Goal: Information Seeking & Learning: Understand process/instructions

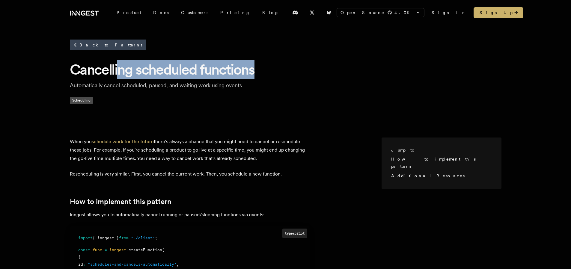
drag, startPoint x: 158, startPoint y: 68, endPoint x: 280, endPoint y: 70, distance: 122.1
click at [280, 70] on h1 "Cancelling scheduled functions" at bounding box center [286, 69] width 432 height 19
click at [213, 72] on h1 "Cancelling scheduled functions" at bounding box center [286, 69] width 432 height 19
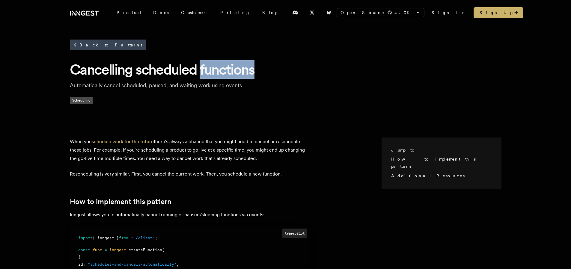
click at [213, 72] on h1 "Cancelling scheduled functions" at bounding box center [286, 69] width 432 height 19
click at [214, 70] on h1 "Cancelling scheduled functions" at bounding box center [286, 69] width 432 height 19
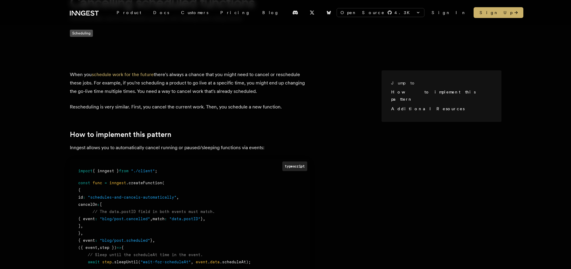
scroll to position [72, 0]
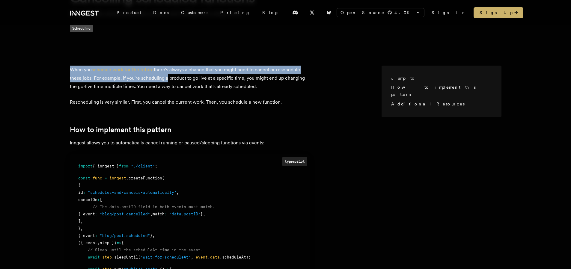
drag, startPoint x: 78, startPoint y: 67, endPoint x: 197, endPoint y: 87, distance: 121.0
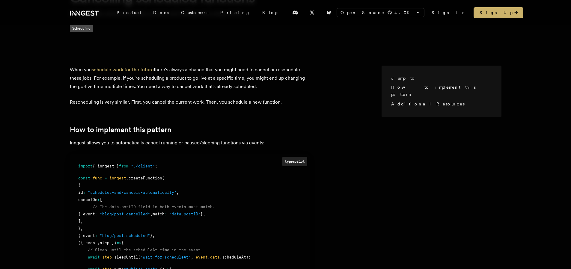
click at [198, 88] on p "When you schedule work for the future there's always a chance that you might ne…" at bounding box center [190, 78] width 240 height 25
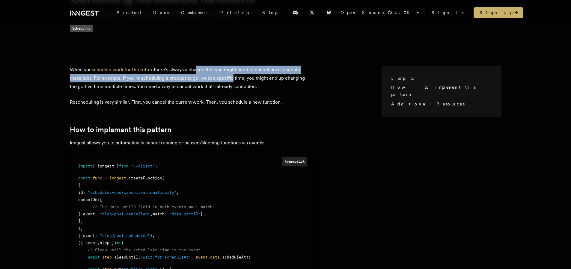
drag, startPoint x: 202, startPoint y: 73, endPoint x: 238, endPoint y: 96, distance: 42.6
click at [237, 78] on p "When you schedule work for the future there's always a chance that you might ne…" at bounding box center [190, 78] width 240 height 25
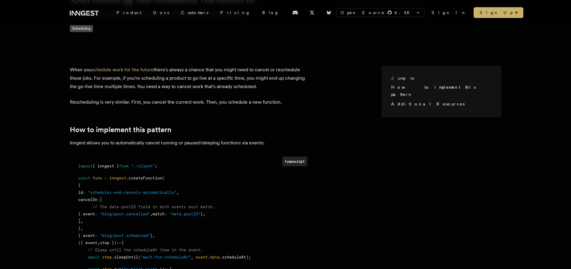
click at [238, 99] on p "Rescheduling is very similar. First, you cancel the current work. Then, you sch…" at bounding box center [190, 102] width 240 height 8
drag, startPoint x: 273, startPoint y: 70, endPoint x: 299, endPoint y: 82, distance: 28.9
click at [307, 71] on p "When you schedule work for the future there's always a chance that you might ne…" at bounding box center [190, 78] width 240 height 25
click at [299, 82] on p "When you schedule work for the future there's always a chance that you might ne…" at bounding box center [190, 78] width 240 height 25
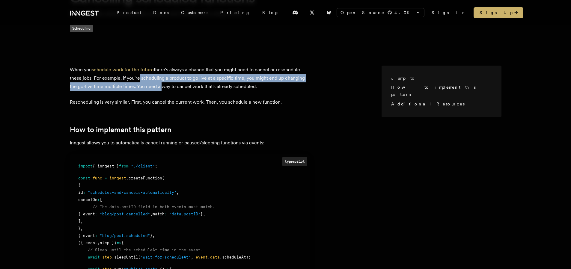
drag, startPoint x: 143, startPoint y: 82, endPoint x: 174, endPoint y: 94, distance: 33.7
click at [166, 85] on p "When you schedule work for the future there's always a chance that you might ne…" at bounding box center [190, 78] width 240 height 25
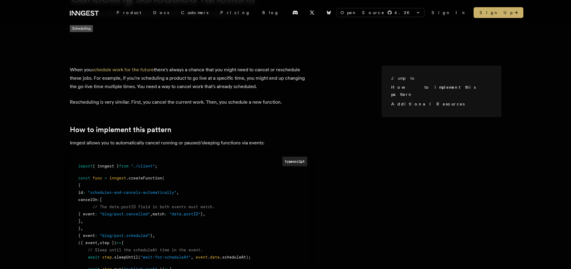
click at [258, 75] on p "When you schedule work for the future there's always a chance that you might ne…" at bounding box center [190, 78] width 240 height 25
click at [258, 90] on p "When you schedule work for the future there's always a chance that you might ne…" at bounding box center [190, 78] width 240 height 25
drag, startPoint x: 268, startPoint y: 79, endPoint x: 312, endPoint y: 93, distance: 45.7
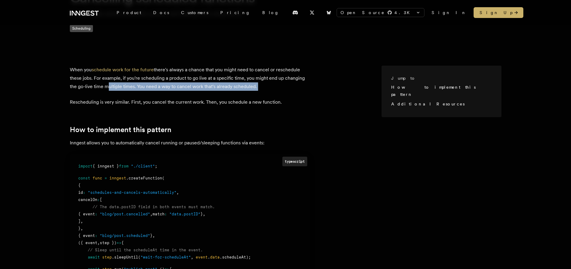
drag, startPoint x: 111, startPoint y: 86, endPoint x: 174, endPoint y: 93, distance: 63.3
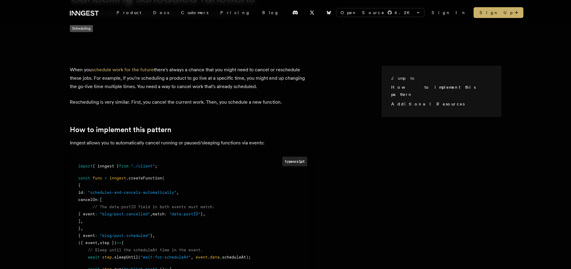
click at [168, 100] on p "Rescheduling is very similar. First, you cancel the current work. Then, you sch…" at bounding box center [190, 102] width 240 height 8
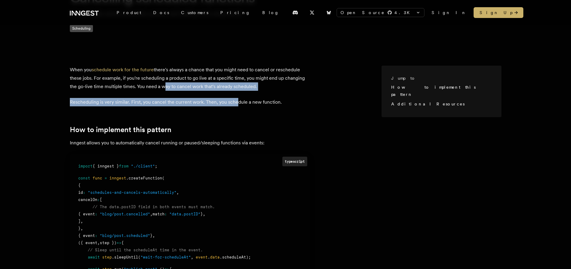
drag, startPoint x: 168, startPoint y: 90, endPoint x: 240, endPoint y: 103, distance: 73.2
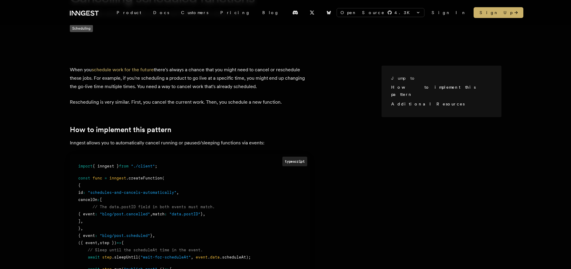
drag, startPoint x: 222, startPoint y: 85, endPoint x: 256, endPoint y: 100, distance: 36.8
click at [266, 90] on p "When you schedule work for the future there's always a chance that you might ne…" at bounding box center [190, 78] width 240 height 25
click at [256, 100] on p "Rescheduling is very similar. First, you cancel the current work. Then, you sch…" at bounding box center [190, 102] width 240 height 8
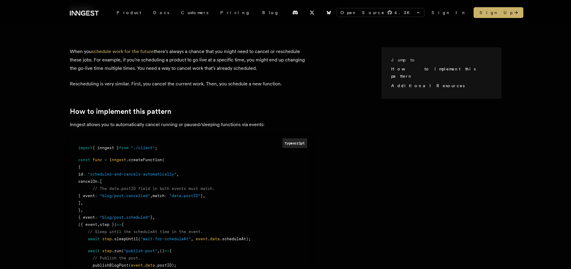
scroll to position [108, 0]
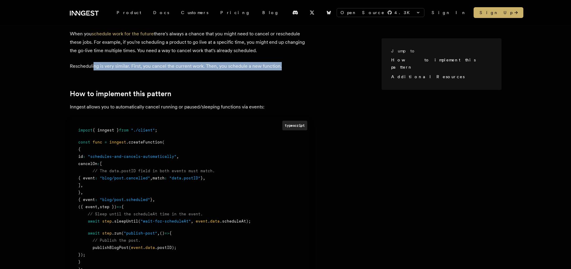
drag, startPoint x: 99, startPoint y: 70, endPoint x: 122, endPoint y: 71, distance: 23.7
click at [122, 71] on article "When you schedule work for the future there's always a chance that you might ne…" at bounding box center [226, 249] width 312 height 438
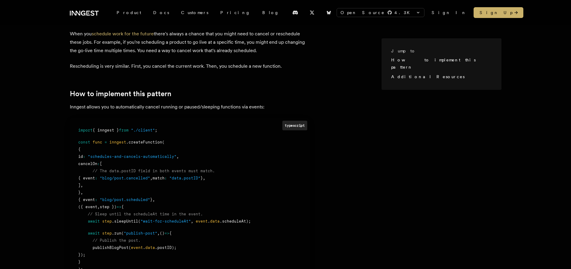
drag, startPoint x: 129, startPoint y: 94, endPoint x: 148, endPoint y: 73, distance: 28.0
click at [130, 92] on h2 "How to implement this pattern" at bounding box center [190, 94] width 240 height 8
drag, startPoint x: 218, startPoint y: 68, endPoint x: 213, endPoint y: 83, distance: 16.3
click at [223, 71] on article "When you schedule work for the future there's always a chance that you might ne…" at bounding box center [226, 249] width 312 height 438
click at [211, 86] on article "When you schedule work for the future there's always a chance that you might ne…" at bounding box center [226, 249] width 312 height 438
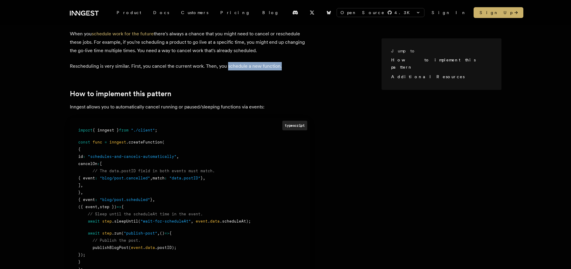
drag, startPoint x: 232, startPoint y: 66, endPoint x: 305, endPoint y: 66, distance: 72.9
click at [305, 66] on p "Rescheduling is very similar. First, you cancel the current work. Then, you sch…" at bounding box center [190, 66] width 240 height 8
click at [286, 87] on article "When you schedule work for the future there's always a chance that you might ne…" at bounding box center [226, 249] width 312 height 438
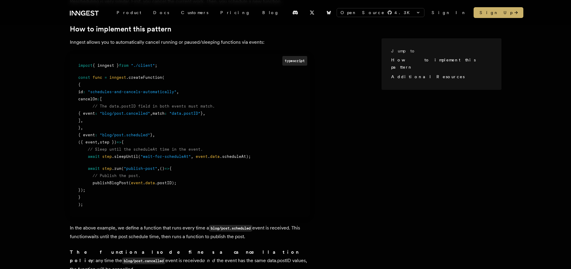
scroll to position [180, 0]
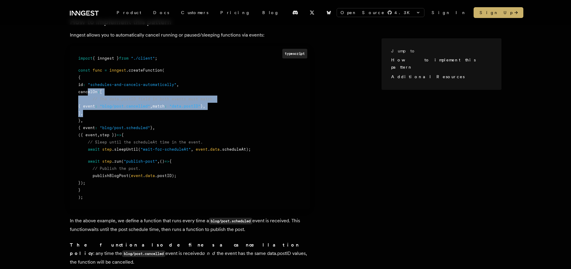
drag, startPoint x: 94, startPoint y: 115, endPoint x: 88, endPoint y: 95, distance: 20.7
click at [88, 95] on div "import { inngest } from "./client" ; const func = inngest .createFunction ( { i…" at bounding box center [189, 128] width 223 height 146
click at [95, 110] on div "{ event : "blog/post.cancelled" , match : "data.postID" } ," at bounding box center [189, 106] width 223 height 7
drag, startPoint x: 93, startPoint y: 113, endPoint x: 87, endPoint y: 94, distance: 19.8
click at [87, 94] on div "import { inngest } from "./client" ; const func = inngest .createFunction ( { i…" at bounding box center [189, 128] width 223 height 146
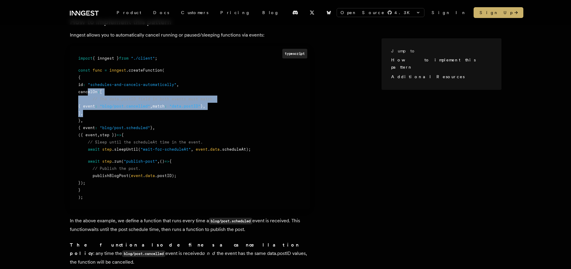
click at [95, 108] on span "{ event" at bounding box center [86, 106] width 17 height 4
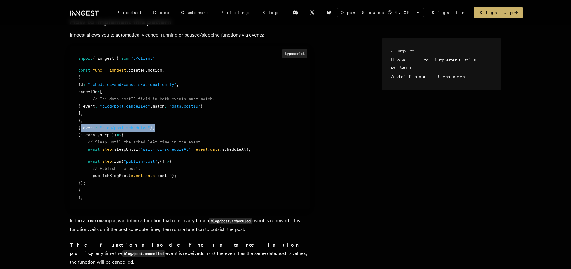
drag, startPoint x: 159, startPoint y: 128, endPoint x: 79, endPoint y: 131, distance: 79.5
click at [79, 131] on div "{ event : "blog/post.scheduled" } ," at bounding box center [189, 127] width 223 height 7
drag, startPoint x: 84, startPoint y: 136, endPoint x: 94, endPoint y: 188, distance: 52.2
click at [94, 190] on div "import { inngest } from "./client" ; const func = inngest .createFunction ( { i…" at bounding box center [189, 128] width 223 height 146
drag, startPoint x: 98, startPoint y: 175, endPoint x: 95, endPoint y: 164, distance: 12.0
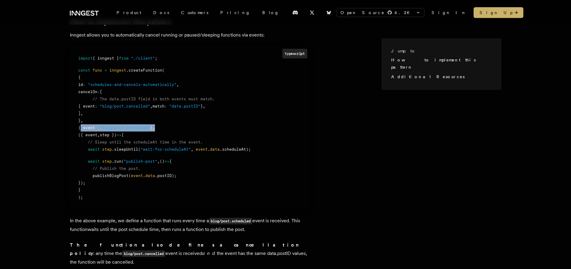
click at [98, 175] on span "publishBlogPost" at bounding box center [111, 176] width 36 height 4
click at [90, 151] on span "await" at bounding box center [94, 149] width 12 height 4
drag, startPoint x: 84, startPoint y: 141, endPoint x: 130, endPoint y: 182, distance: 61.2
click at [130, 182] on div "import { inngest } from "./client" ; const func = inngest .createFunction ( { i…" at bounding box center [189, 128] width 223 height 146
click at [449, 142] on div "Jump to How to implement this pattern Additional Resources When you schedule wo…" at bounding box center [286, 171] width 480 height 447
